Goal: Use online tool/utility: Utilize a website feature to perform a specific function

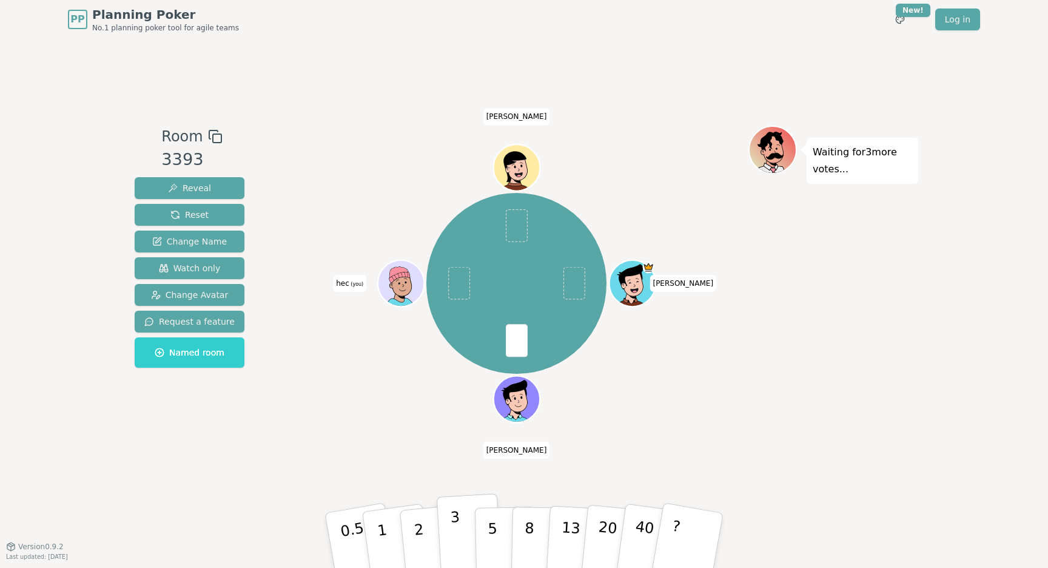
click at [457, 531] on p "3" at bounding box center [456, 541] width 13 height 66
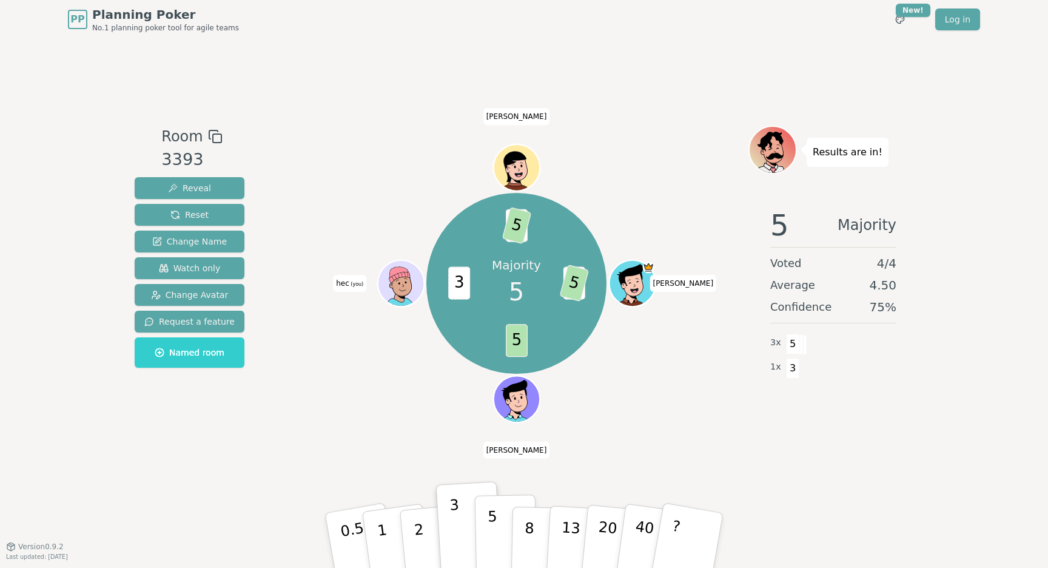
click at [493, 536] on p "5" at bounding box center [493, 541] width 10 height 66
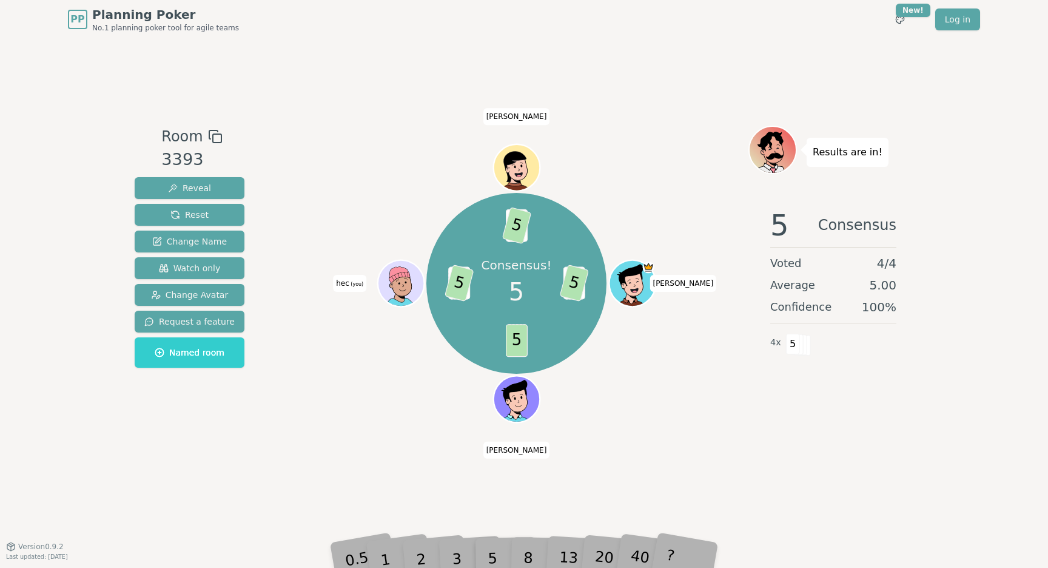
click at [775, 161] on icon at bounding box center [775, 156] width 18 height 13
click at [364, 411] on div "Consensus! 5 3 5 5 3 5 8 5 [PERSON_NAME] (you) [PERSON_NAME]" at bounding box center [516, 283] width 464 height 272
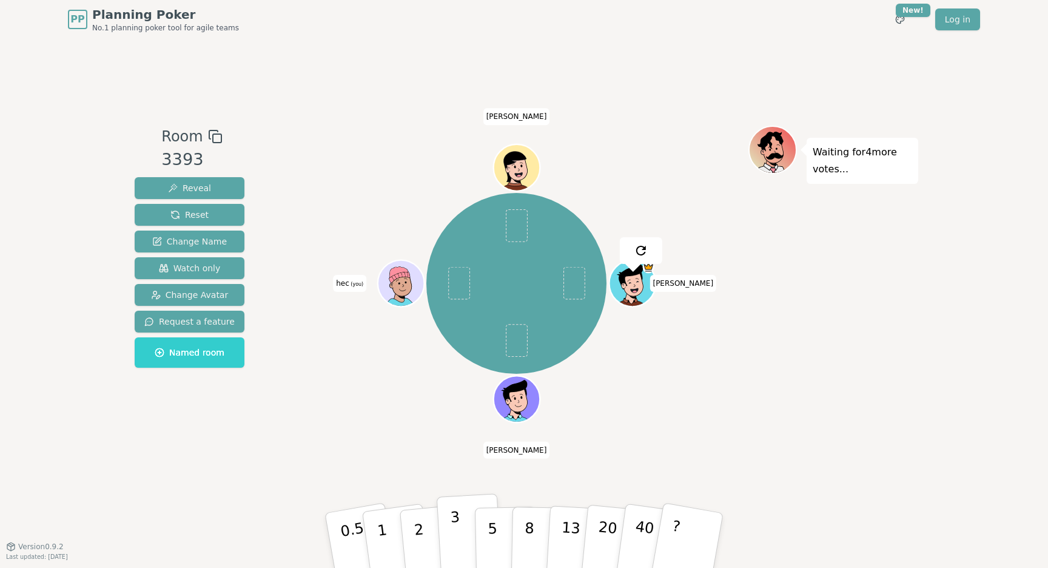
click at [465, 530] on button "3" at bounding box center [470, 540] width 66 height 95
click at [665, 396] on div "[PERSON_NAME] (you) [PERSON_NAME]" at bounding box center [516, 283] width 464 height 272
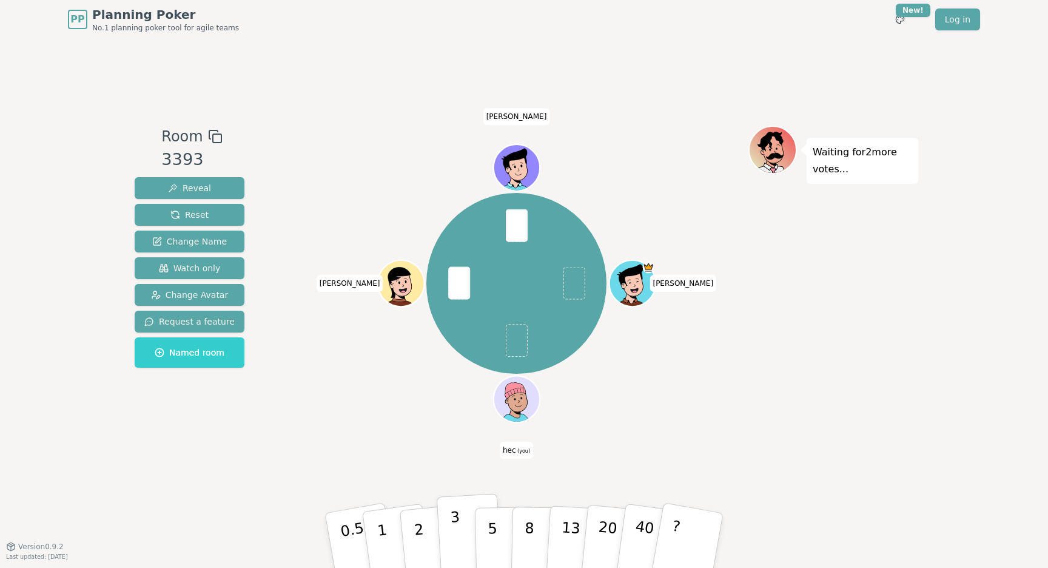
click at [472, 543] on button "3" at bounding box center [470, 540] width 66 height 95
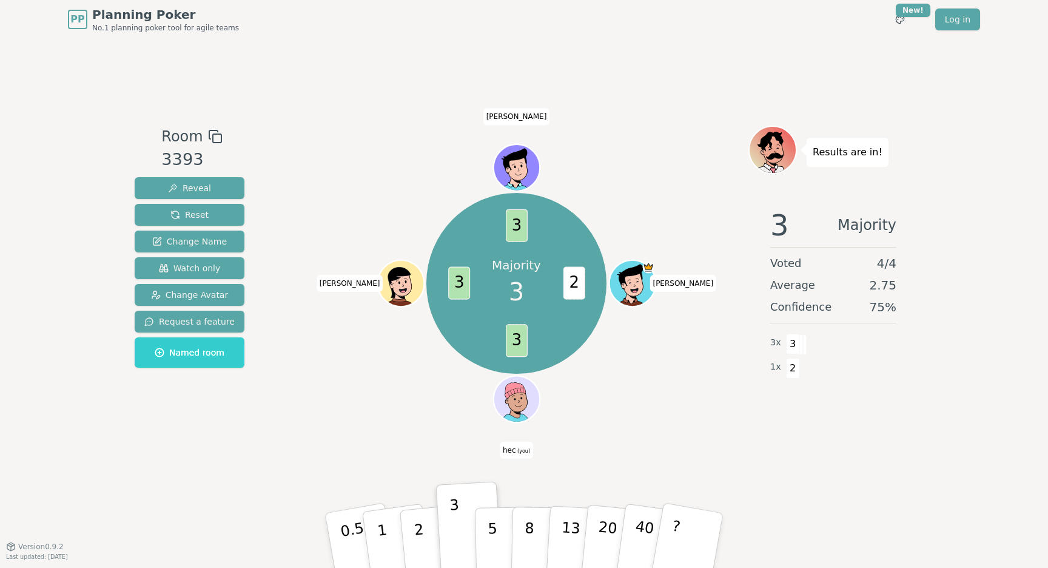
click at [401, 424] on div "Majority 3 2 3 3 3 [PERSON_NAME] (you) [PERSON_NAME]" at bounding box center [516, 293] width 464 height 334
click at [408, 537] on button "2" at bounding box center [433, 541] width 69 height 96
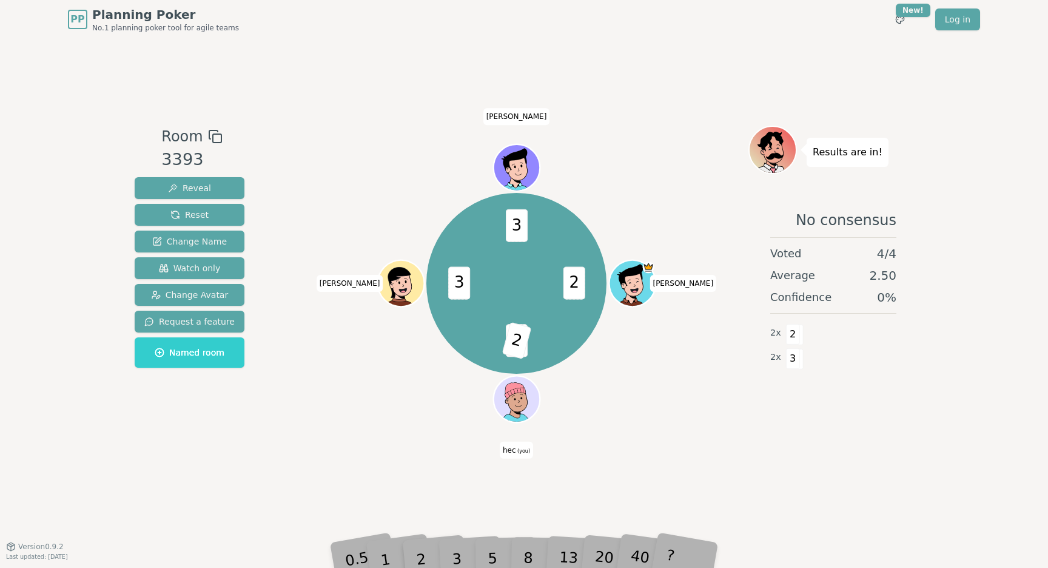
click at [372, 446] on div "2 3 2 3 3 [PERSON_NAME] (you) [PERSON_NAME]" at bounding box center [516, 293] width 464 height 334
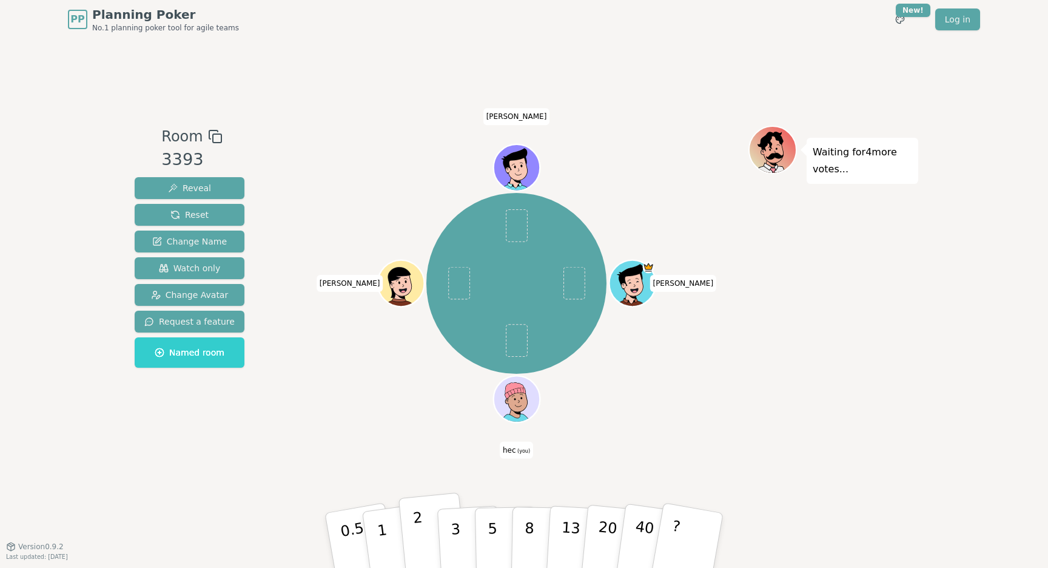
click at [422, 531] on p "2" at bounding box center [420, 542] width 16 height 66
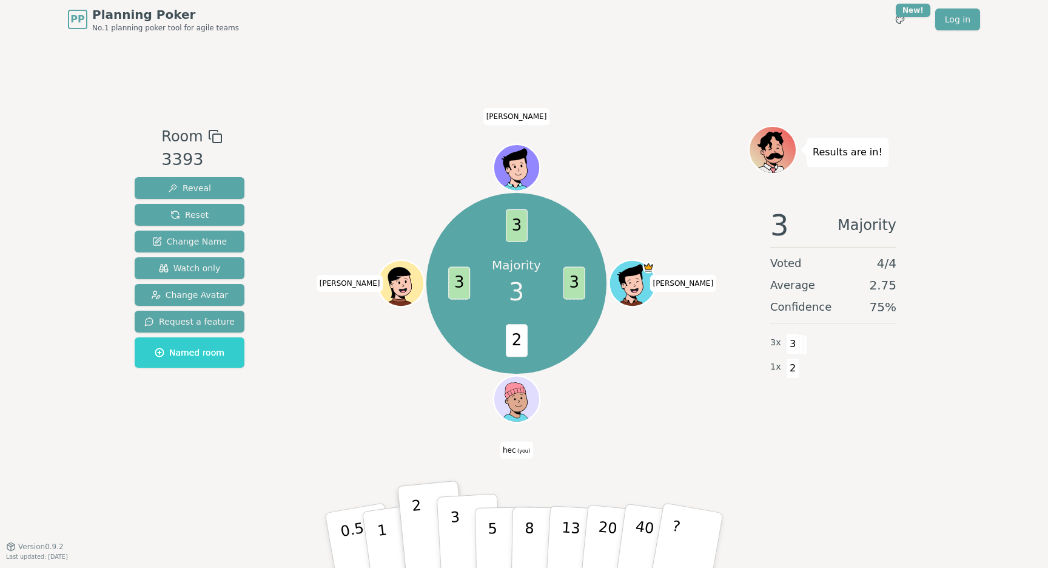
click at [464, 530] on button "3" at bounding box center [470, 540] width 66 height 95
